Goal: Entertainment & Leisure: Consume media (video, audio)

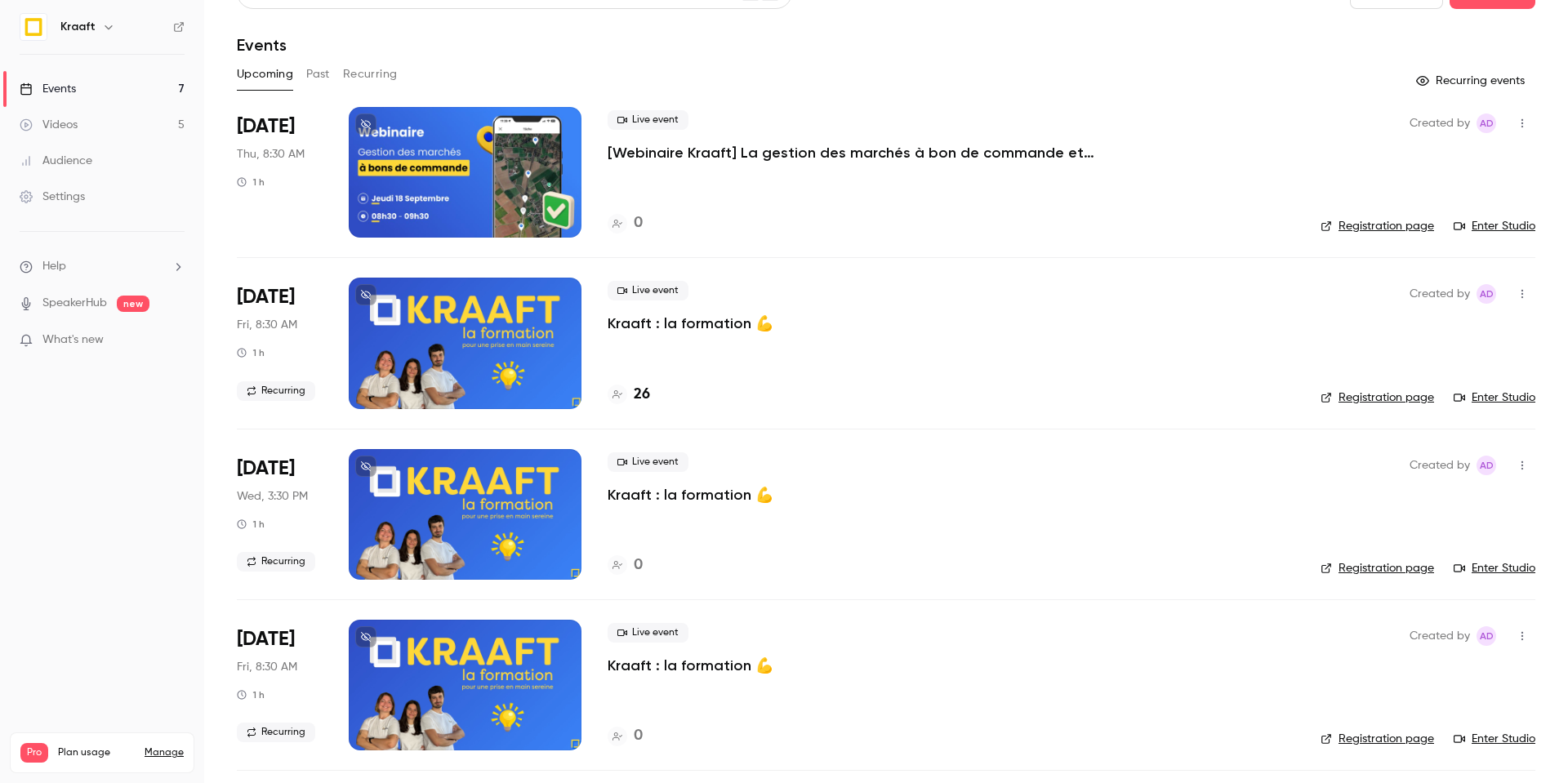
scroll to position [37, 0]
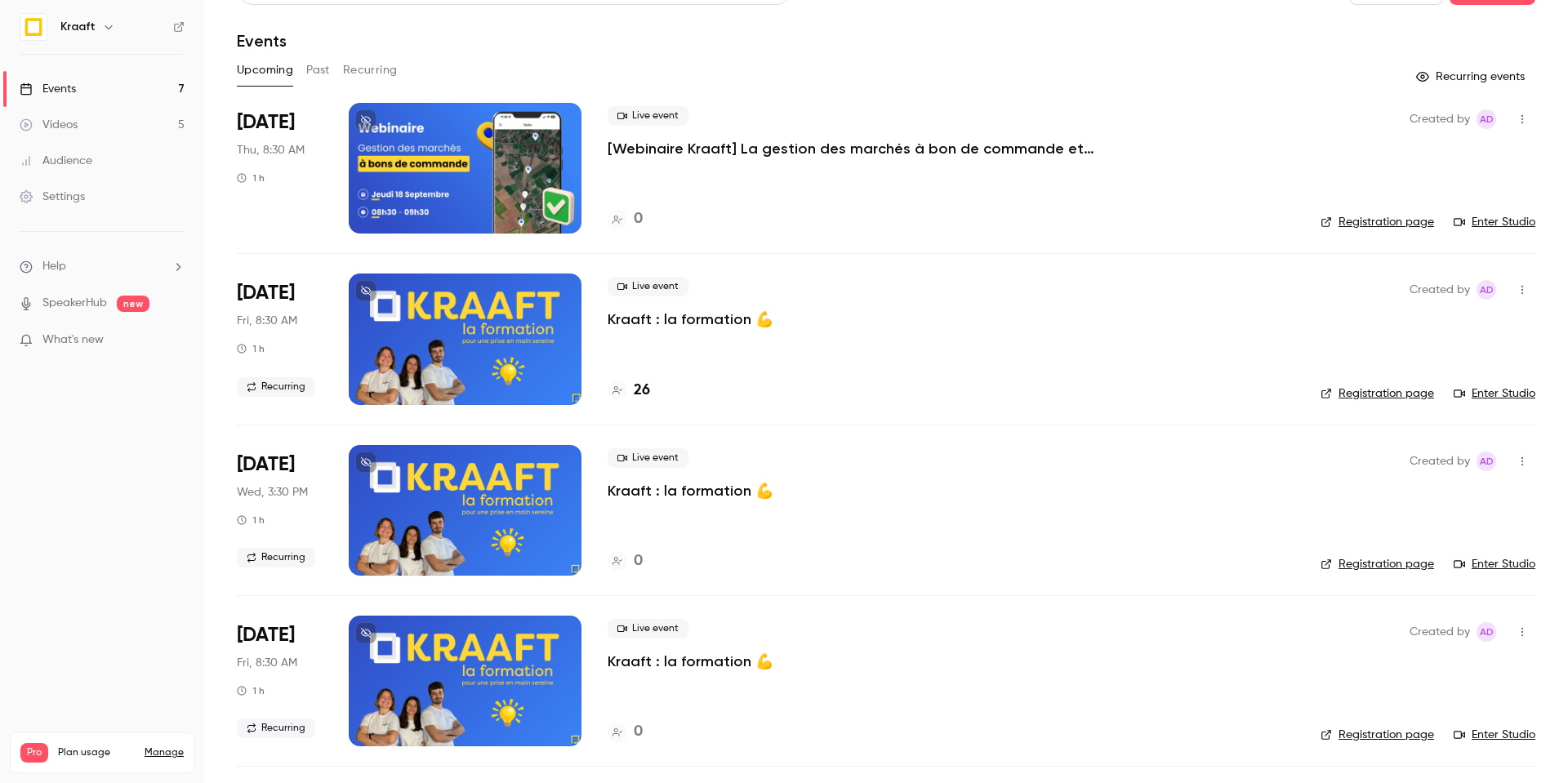
click at [465, 361] on div at bounding box center [465, 338] width 233 height 130
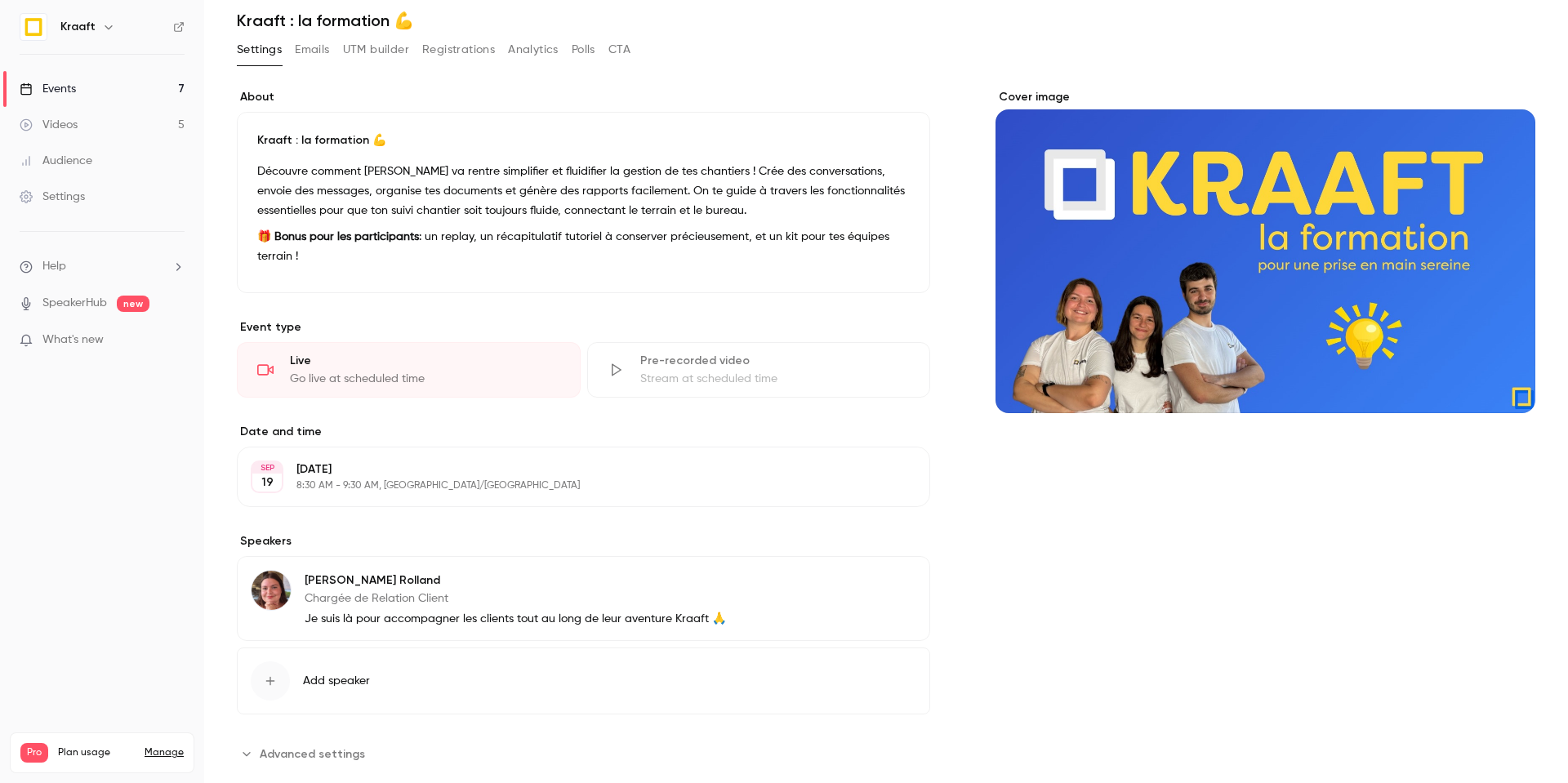
scroll to position [71, 0]
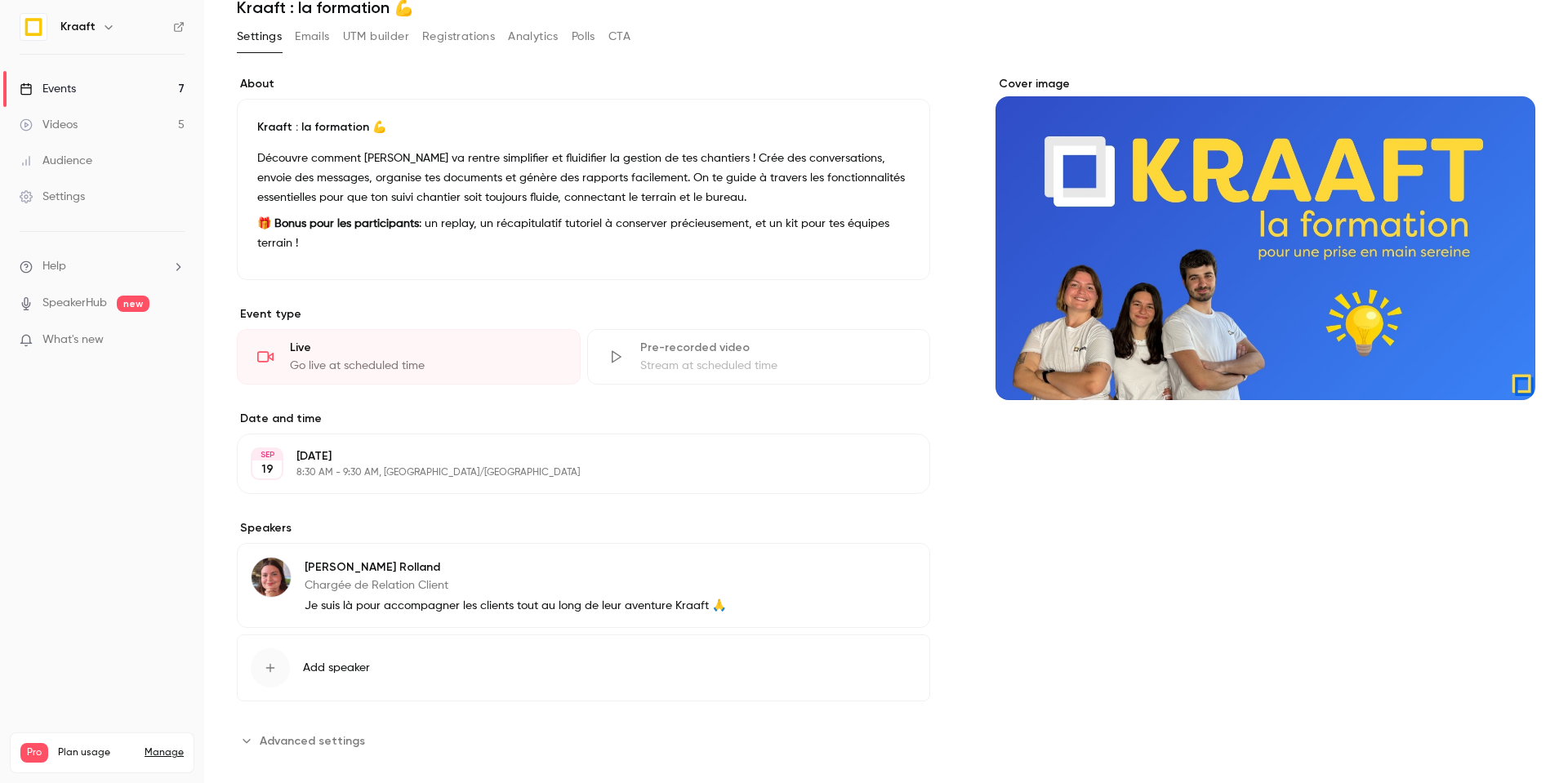
click at [1238, 286] on div "Cover image" at bounding box center [1264, 238] width 539 height 324
click at [0, 0] on input "Cover image" at bounding box center [0, 0] width 0 height 0
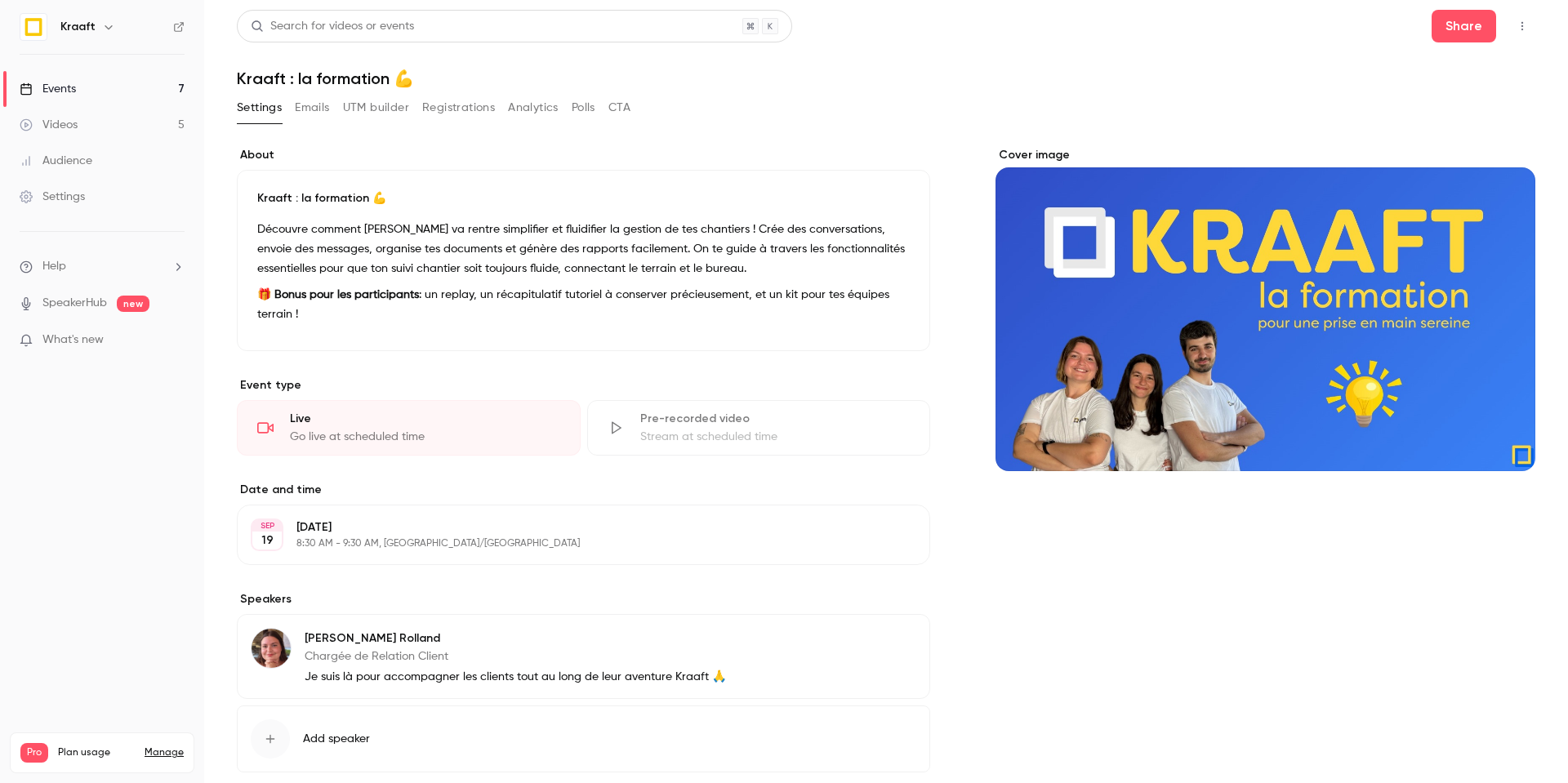
click at [75, 132] on div "Videos" at bounding box center [48, 124] width 58 height 17
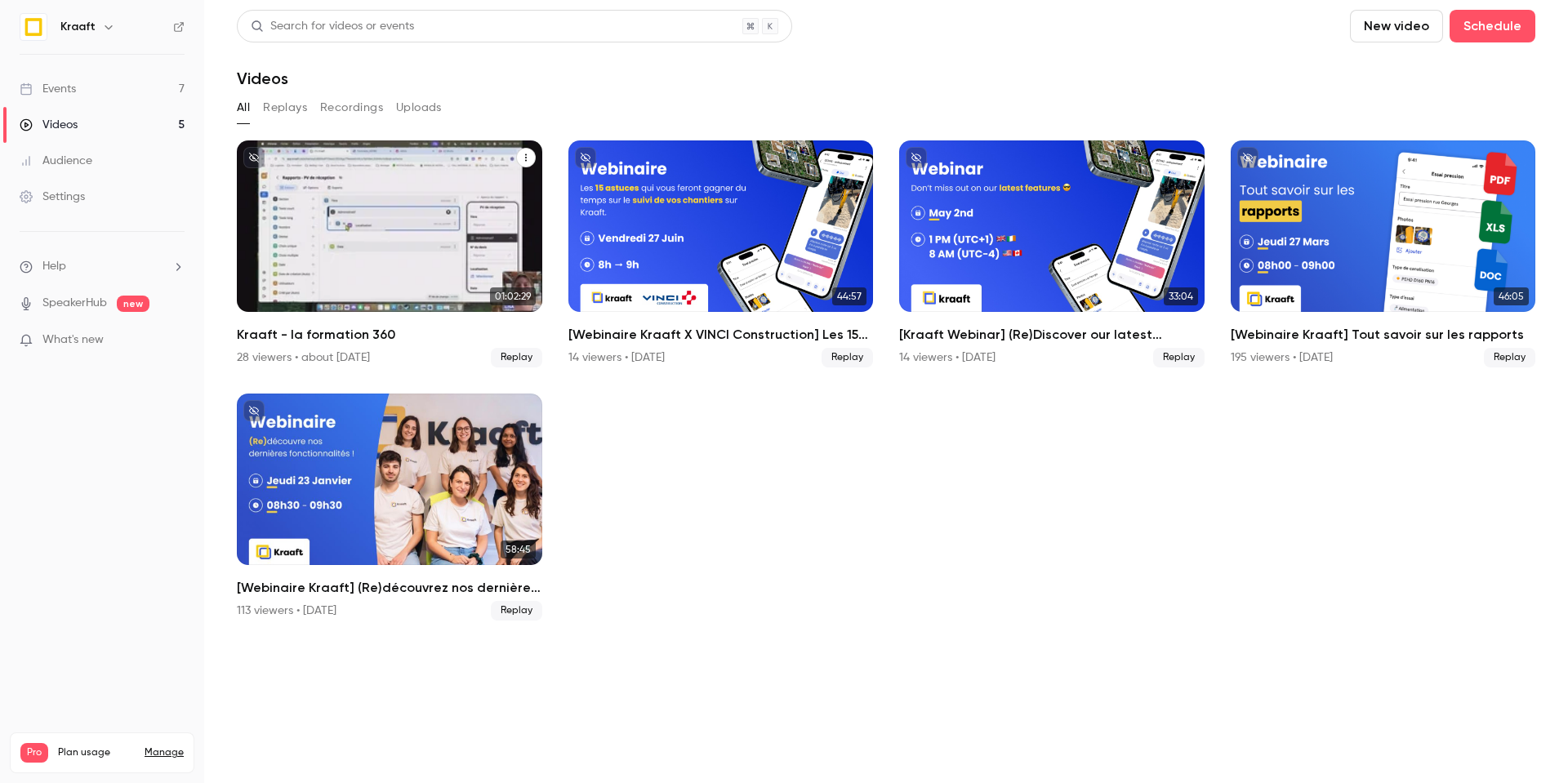
click at [368, 257] on div "Kraaft - la formation 360" at bounding box center [390, 226] width 306 height 172
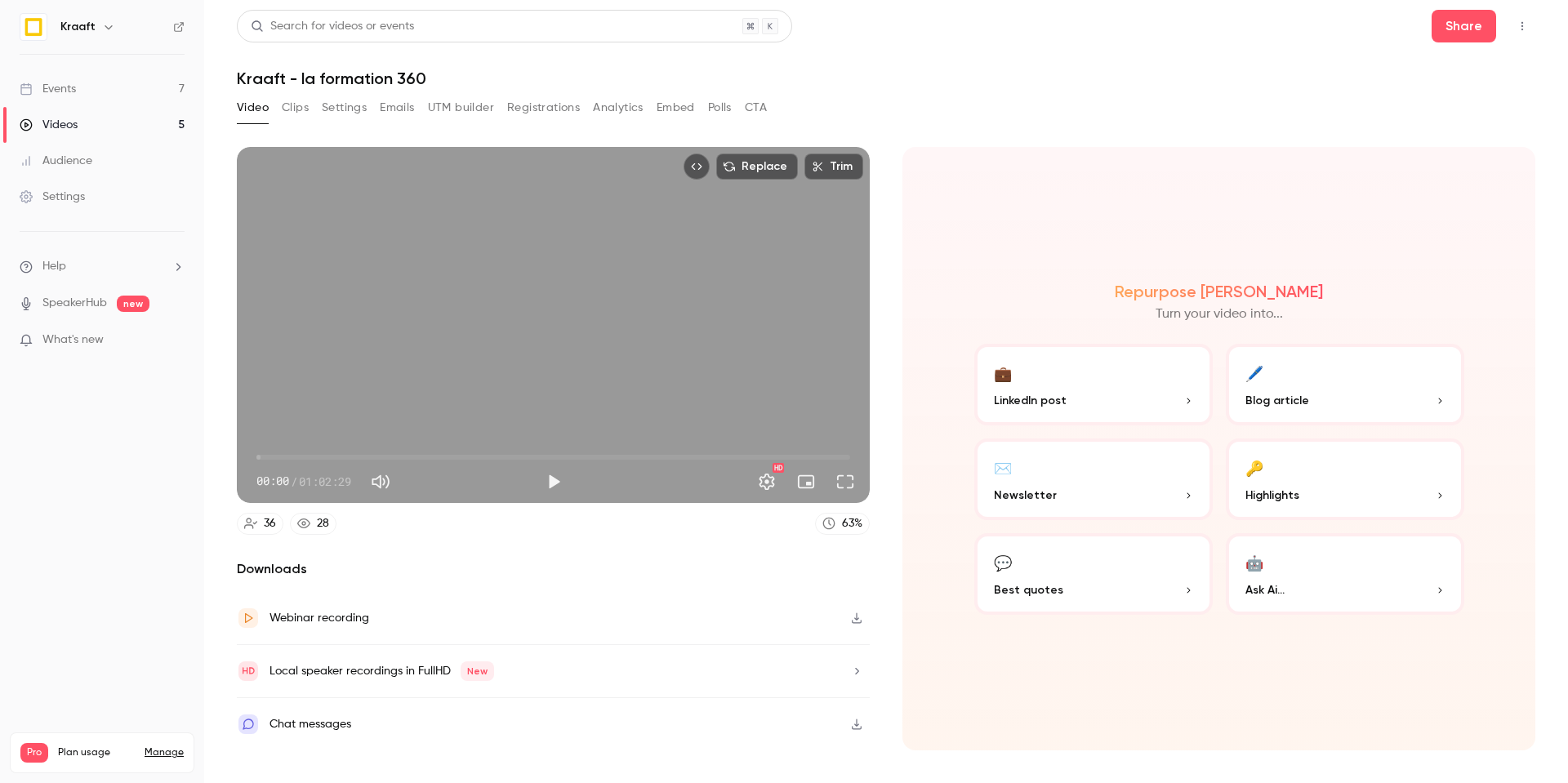
click at [288, 460] on span "00:00" at bounding box center [553, 457] width 594 height 26
click at [312, 460] on span "05:50" at bounding box center [553, 457] width 594 height 26
click at [344, 459] on span "09:17" at bounding box center [553, 457] width 594 height 26
click at [363, 455] on span "11:15" at bounding box center [553, 457] width 594 height 26
click at [380, 454] on span "12:58" at bounding box center [553, 457] width 594 height 26
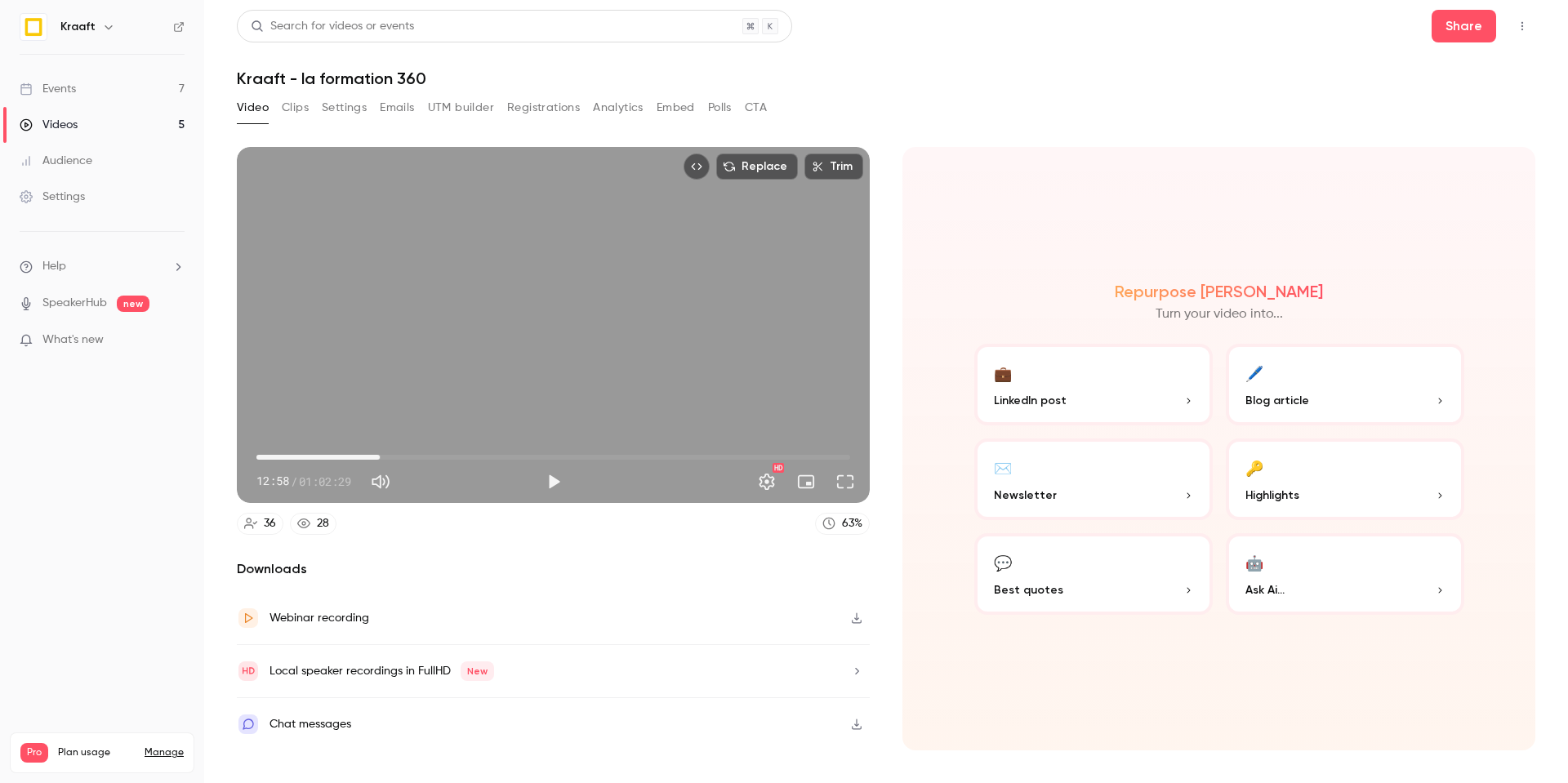
click at [406, 456] on span "12:58" at bounding box center [553, 457] width 594 height 26
click at [430, 456] on span "15:49" at bounding box center [553, 457] width 594 height 26
click at [461, 452] on span "18:13" at bounding box center [553, 457] width 594 height 26
click at [482, 452] on span "23:48" at bounding box center [553, 457] width 594 height 26
click at [457, 453] on span "23:48" at bounding box center [553, 457] width 594 height 26
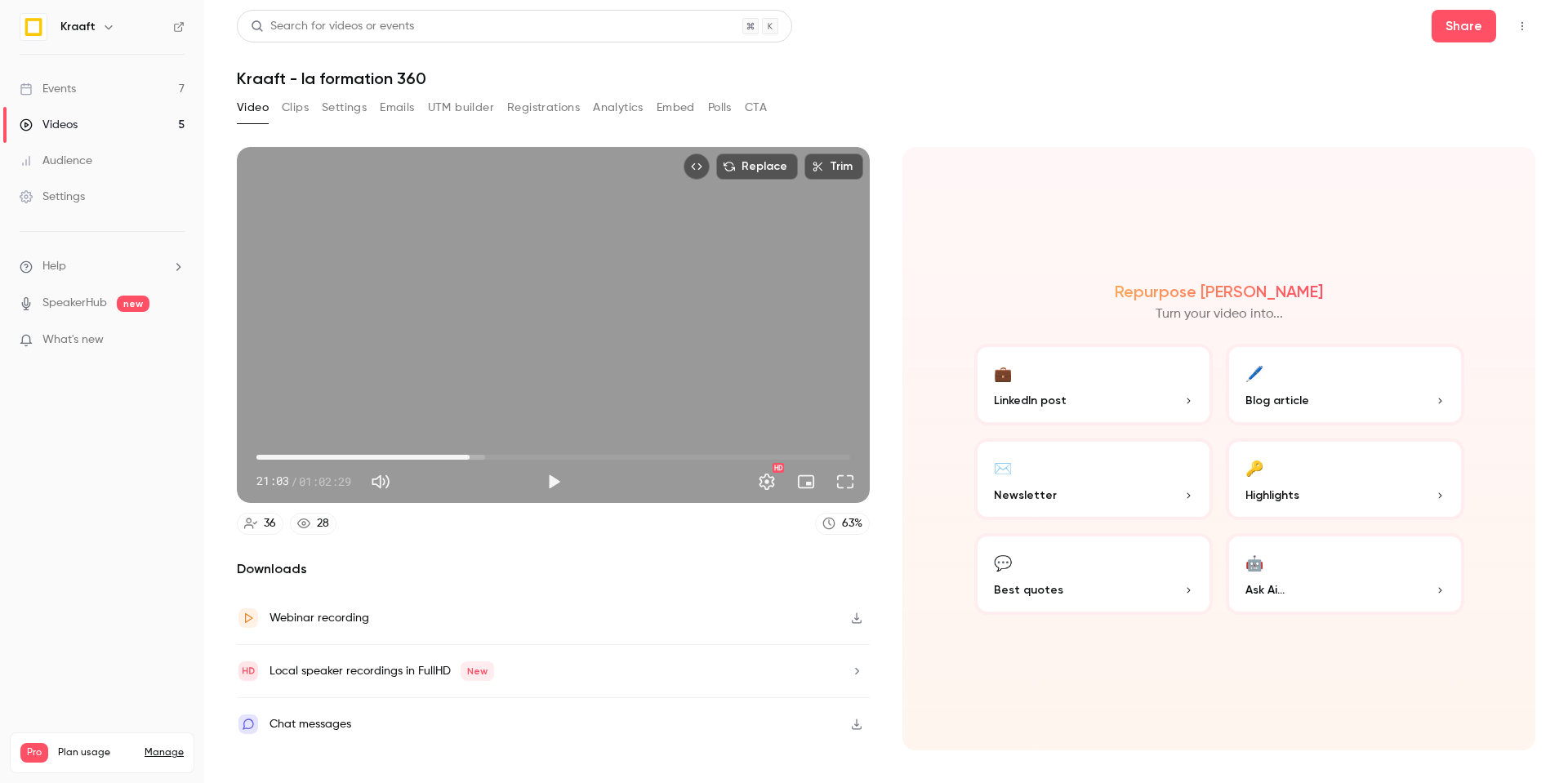
click at [469, 453] on span "22:26" at bounding box center [553, 457] width 594 height 26
click at [489, 457] on span "22:26" at bounding box center [553, 457] width 594 height 26
click at [510, 459] on span "26:39" at bounding box center [553, 457] width 594 height 26
click at [518, 456] on span "26:39" at bounding box center [553, 457] width 594 height 26
click at [537, 456] on span "27:30" at bounding box center [553, 457] width 594 height 26
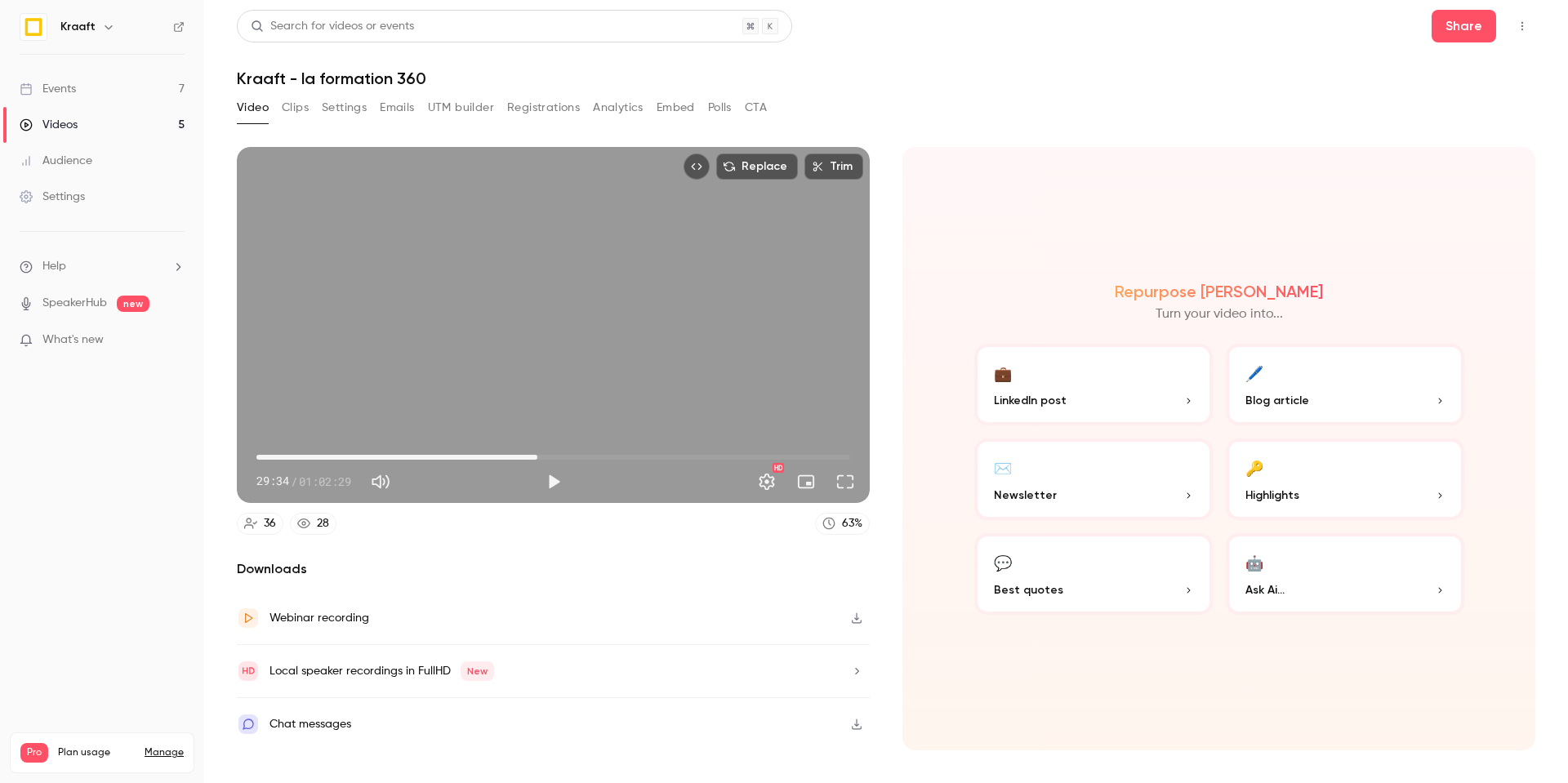
click at [553, 458] on span "29:34" at bounding box center [553, 457] width 594 height 26
click at [578, 459] on span "31:17" at bounding box center [553, 457] width 594 height 26
click at [604, 463] on span "33:52" at bounding box center [553, 457] width 594 height 26
click at [622, 463] on span "36:32" at bounding box center [553, 457] width 594 height 26
click at [646, 464] on span "41:00" at bounding box center [553, 457] width 594 height 26
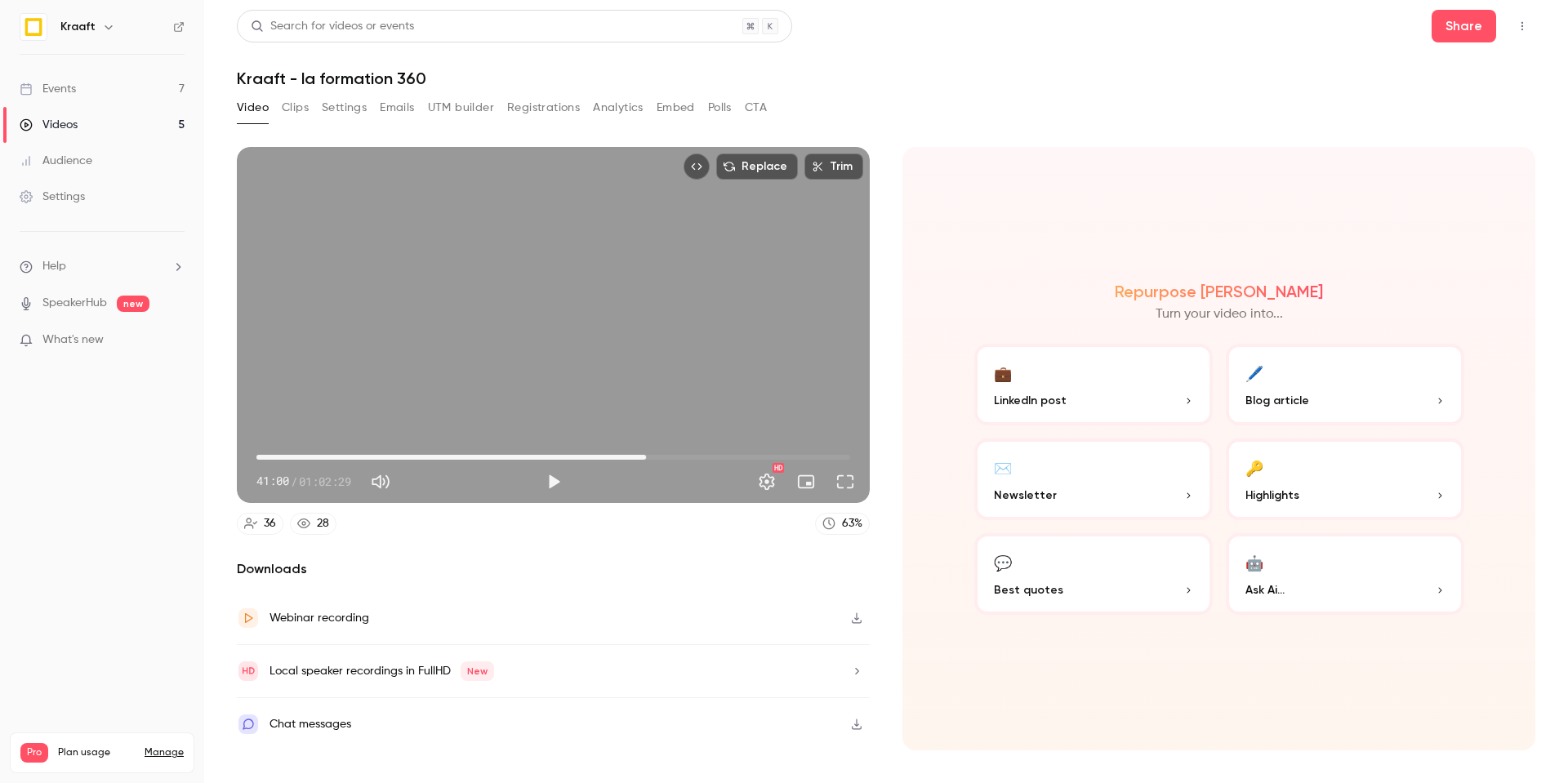
click at [668, 463] on span "41:00" at bounding box center [553, 457] width 594 height 26
click at [705, 463] on span "43:19" at bounding box center [553, 457] width 594 height 26
click at [636, 458] on span "39:58" at bounding box center [553, 457] width 594 height 26
click at [604, 458] on span "39:58" at bounding box center [553, 457] width 594 height 26
click at [571, 454] on span "36:32" at bounding box center [553, 457] width 594 height 26
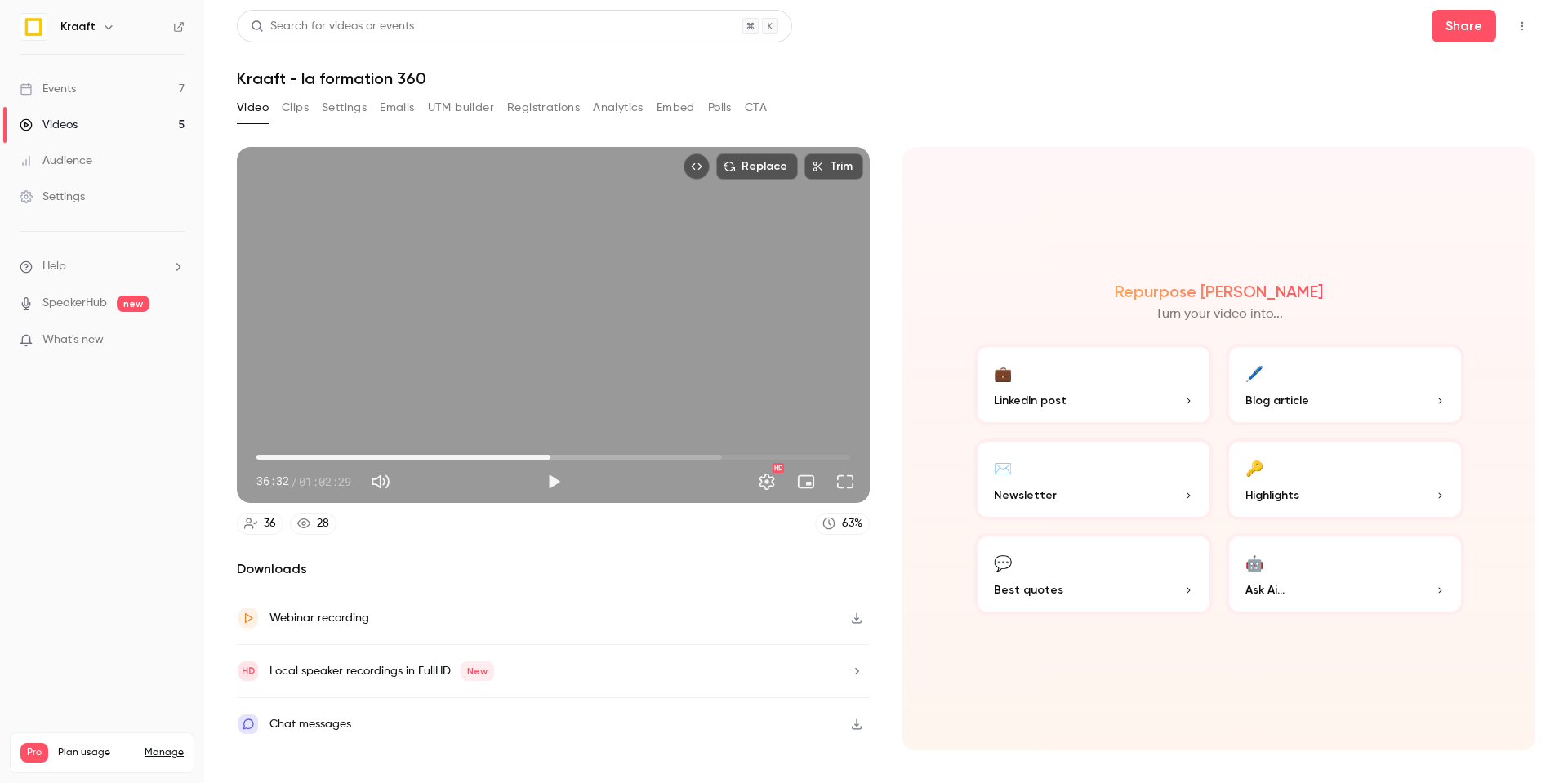
click at [550, 456] on span "30:56" at bounding box center [553, 457] width 594 height 26
click at [520, 456] on span "30:56" at bounding box center [553, 457] width 594 height 26
click at [530, 454] on span "27:40" at bounding box center [553, 457] width 594 height 26
click at [511, 453] on span "26:44" at bounding box center [553, 457] width 594 height 26
click at [488, 453] on span "24:24" at bounding box center [553, 457] width 594 height 26
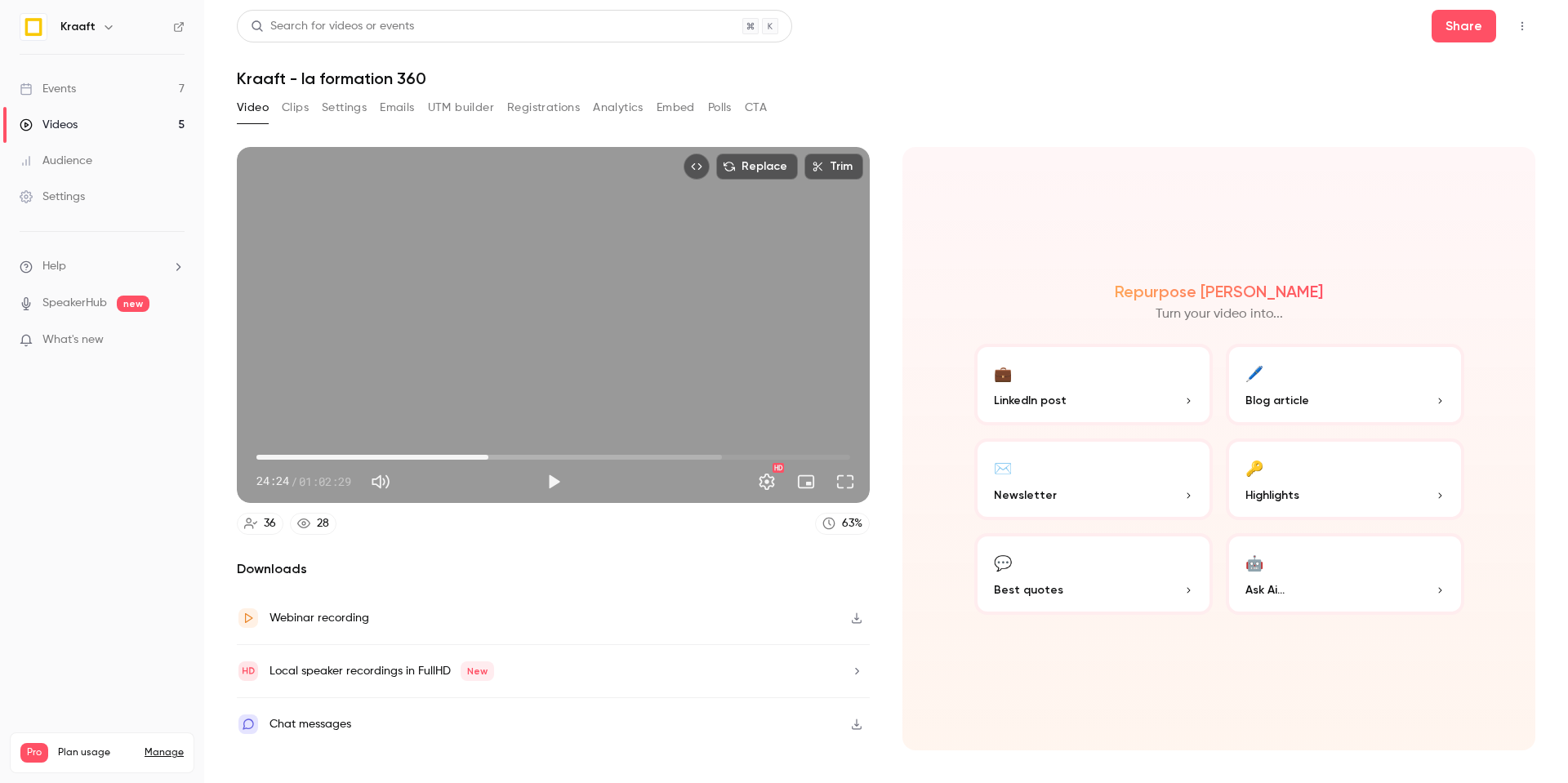
click at [465, 456] on span "24:24" at bounding box center [553, 457] width 594 height 26
click at [463, 455] on span "22:00" at bounding box center [465, 457] width 5 height 5
click at [438, 454] on span "19:05" at bounding box center [553, 457] width 594 height 26
click at [420, 453] on span "17:11" at bounding box center [553, 457] width 594 height 26
click at [398, 451] on span "17:11" at bounding box center [553, 457] width 594 height 26
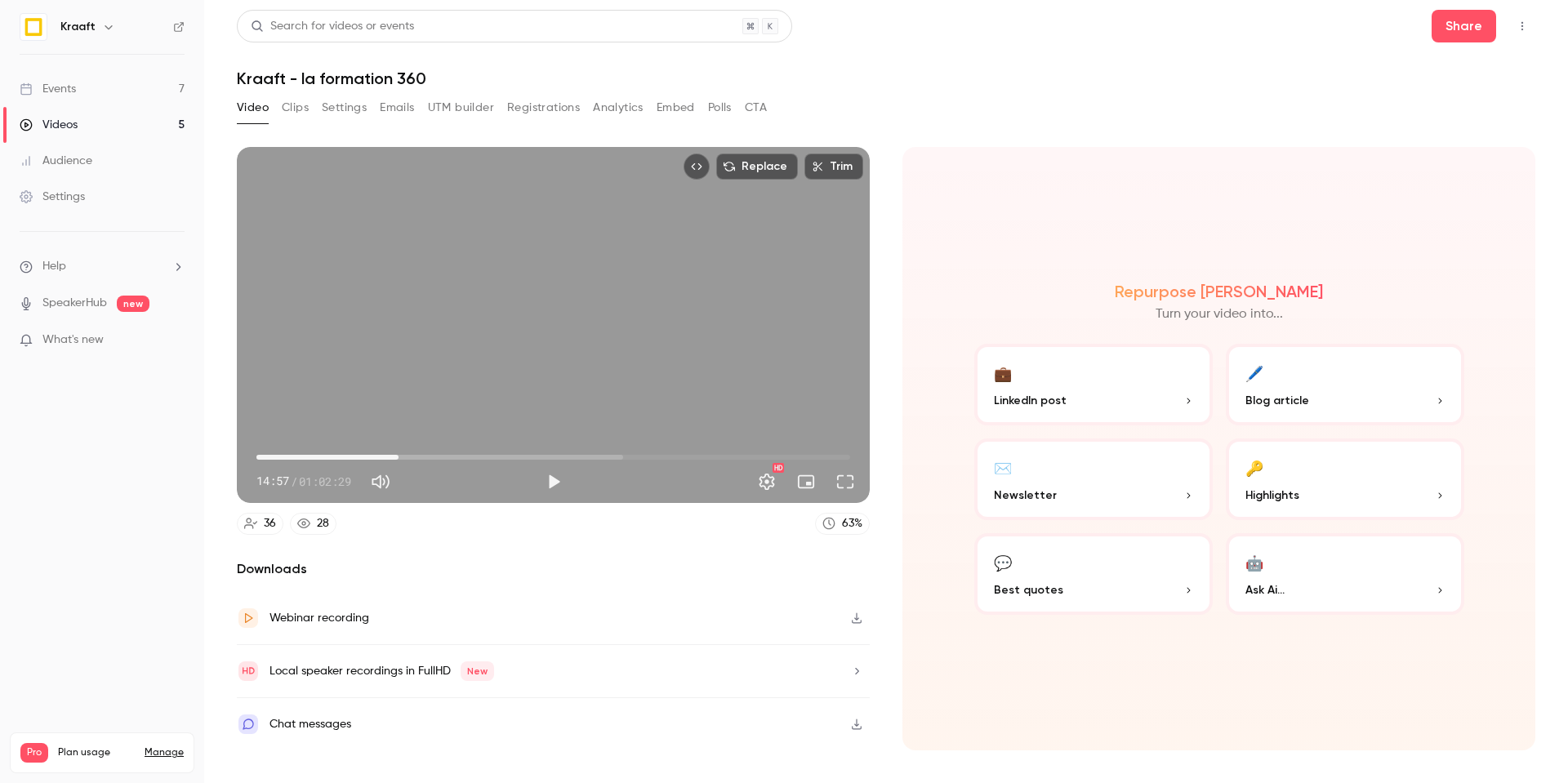
click at [424, 459] on span "14:57" at bounding box center [553, 457] width 594 height 26
click at [438, 459] on span "17:37" at bounding box center [553, 457] width 594 height 26
click at [462, 457] on span "21:34" at bounding box center [553, 457] width 594 height 26
click at [479, 458] on span "21:34" at bounding box center [553, 457] width 594 height 26
click at [492, 458] on span "24:50" at bounding box center [553, 457] width 594 height 26
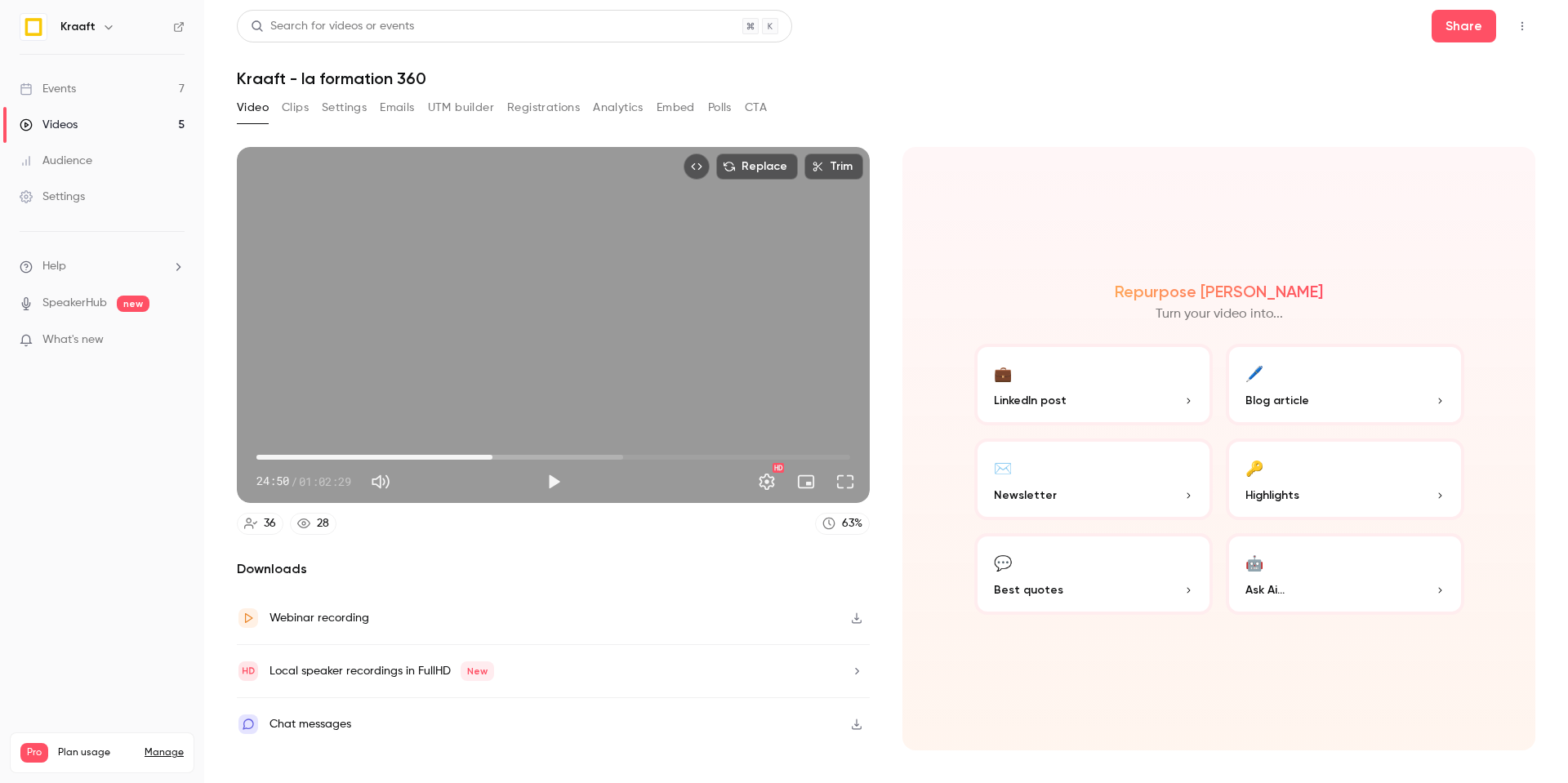
click at [506, 462] on span "24:50" at bounding box center [553, 457] width 594 height 26
click at [525, 462] on span "26:13" at bounding box center [553, 457] width 594 height 26
click at [545, 463] on span "30:25" at bounding box center [553, 457] width 594 height 26
click at [572, 463] on span "30:25" at bounding box center [553, 457] width 594 height 26
click at [593, 463] on span "35:25" at bounding box center [553, 457] width 594 height 26
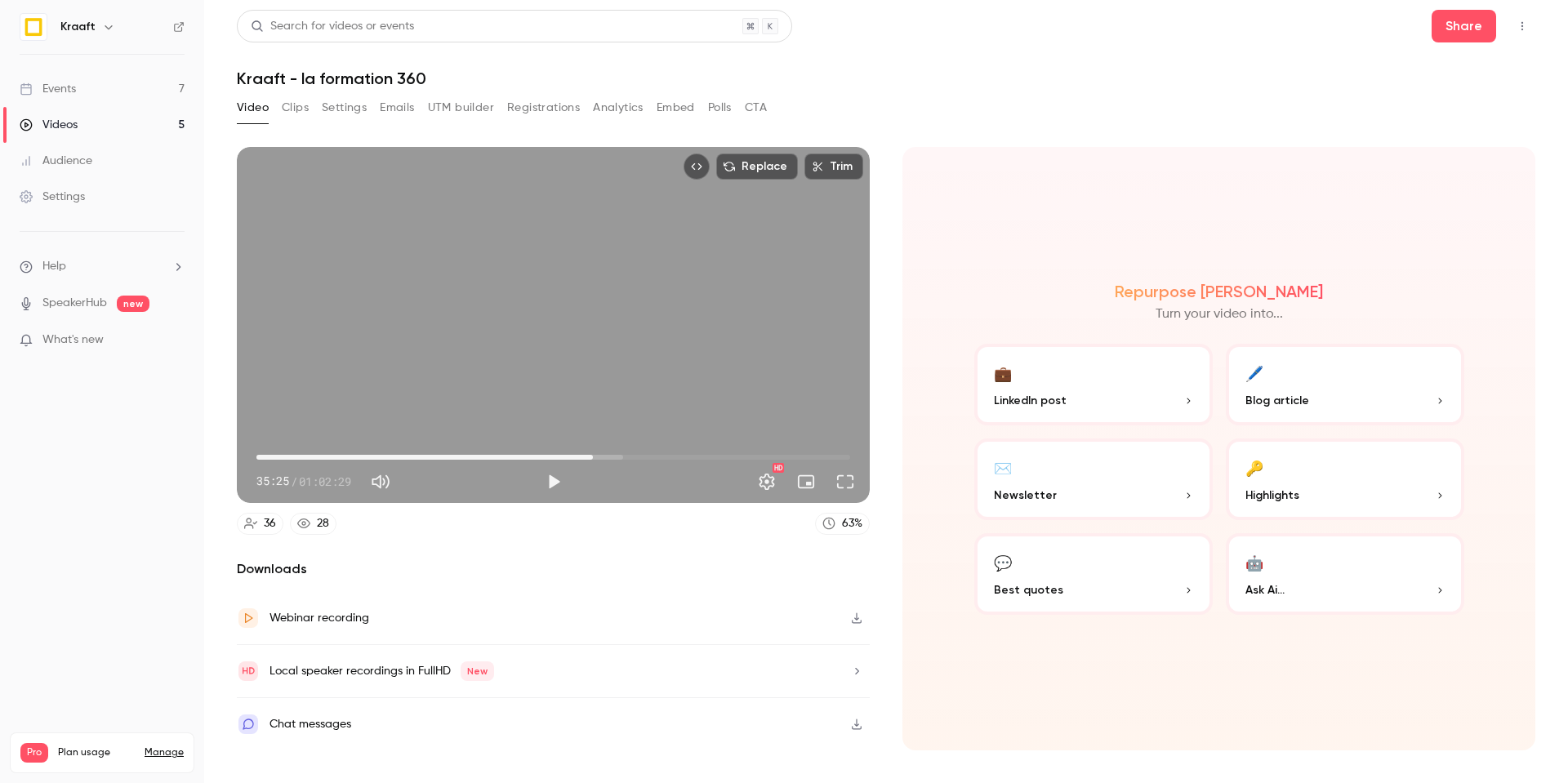
click at [606, 459] on span "35:25" at bounding box center [553, 457] width 594 height 26
click at [629, 459] on span "36:52" at bounding box center [553, 457] width 594 height 26
click at [607, 458] on span "36:57" at bounding box center [553, 457] width 594 height 26
type input "****"
click at [634, 458] on span "36:57" at bounding box center [553, 457] width 594 height 26
